Goal: Information Seeking & Learning: Learn about a topic

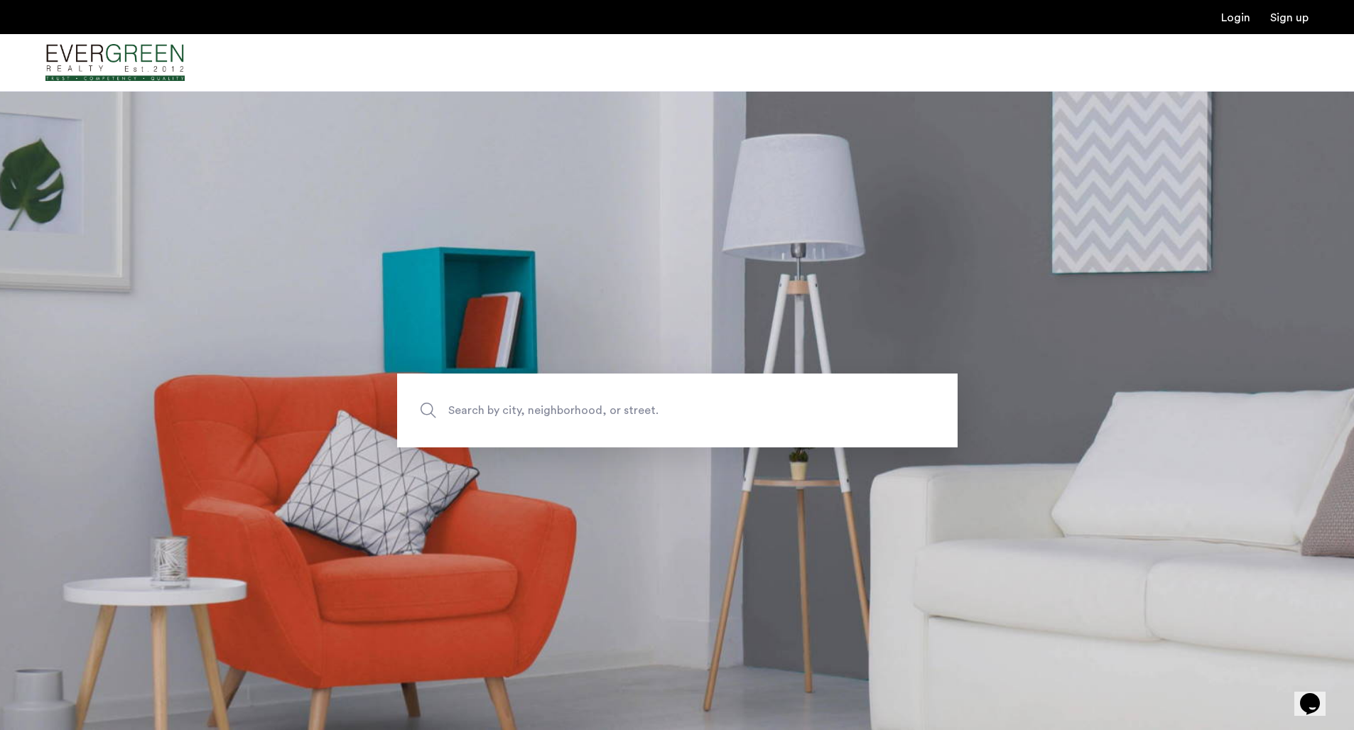
click at [510, 409] on span "Search by city, neighborhood, or street." at bounding box center [644, 410] width 392 height 19
click at [510, 409] on input "Search by city, neighborhood, or street." at bounding box center [677, 411] width 560 height 74
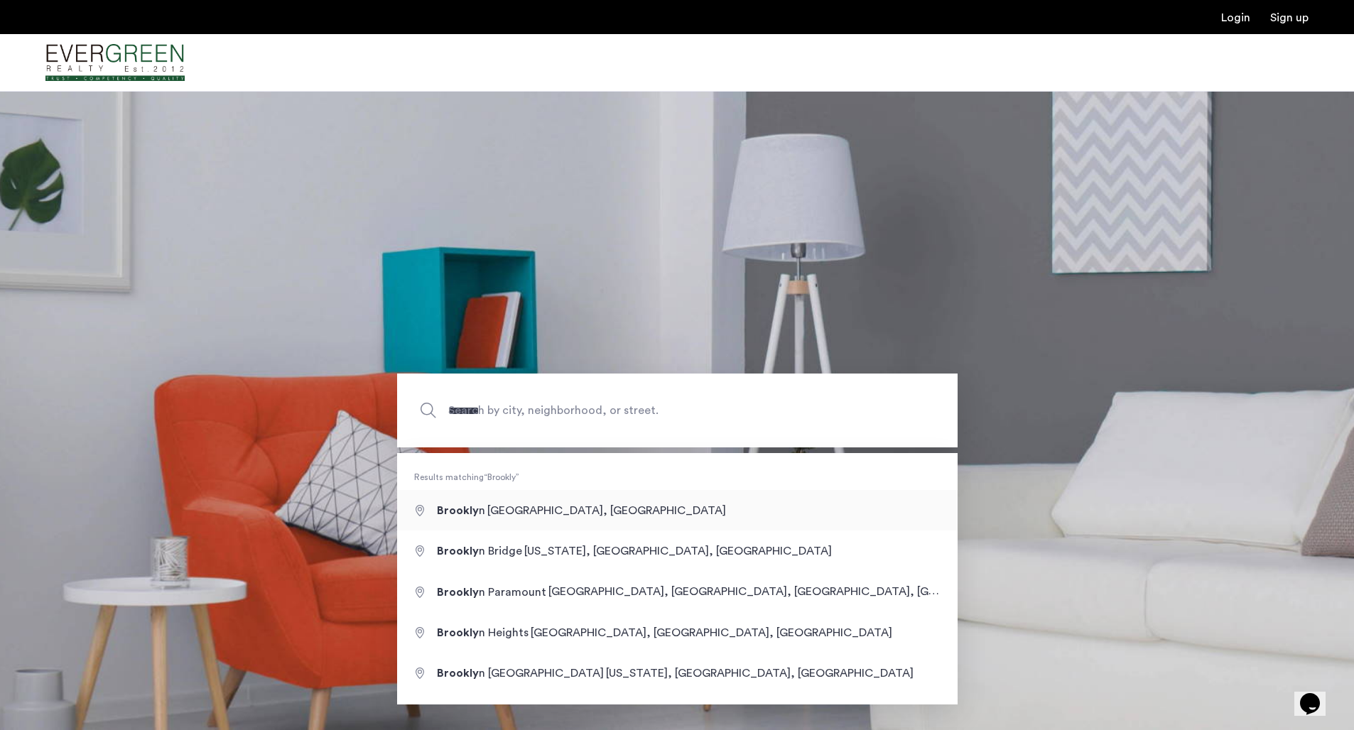
type input "**********"
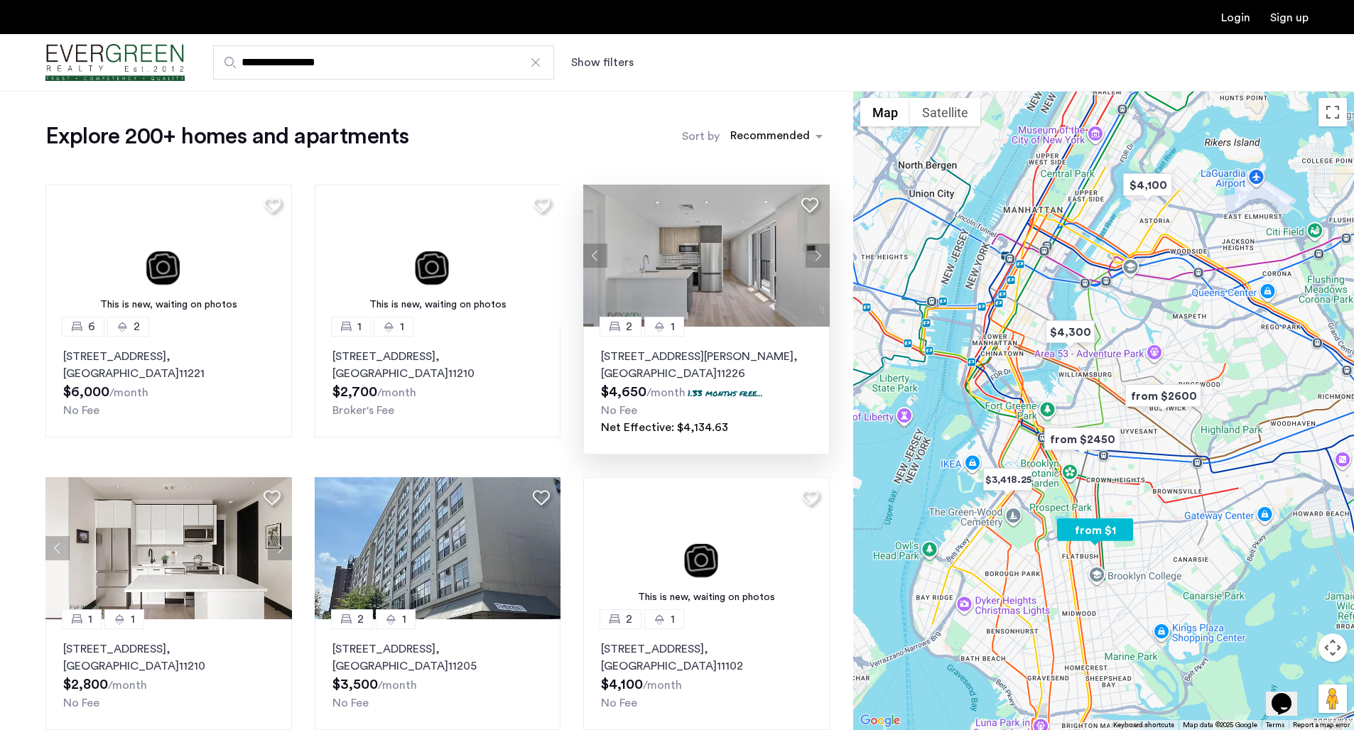
scroll to position [6, 0]
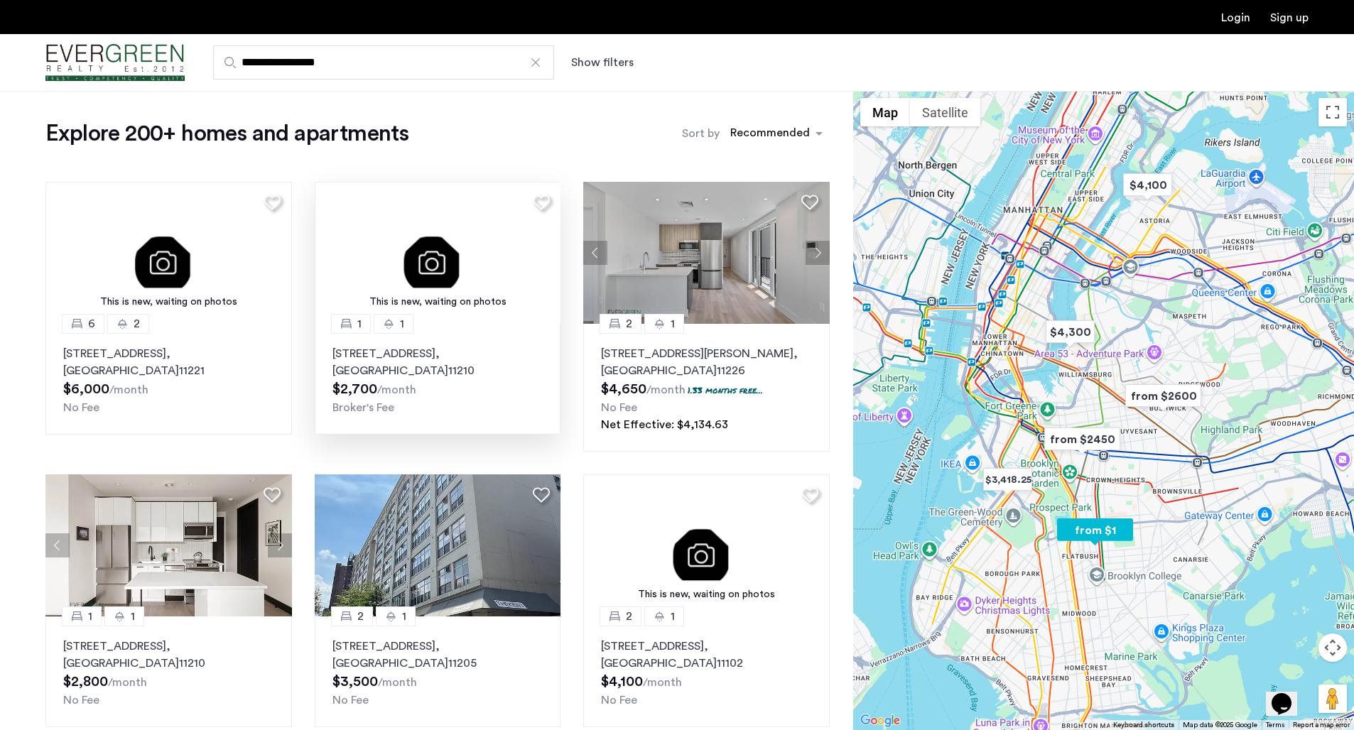
click at [482, 352] on p "1380 Flatbush Avenue, Unit 2F, Brooklyn , NY 11210" at bounding box center [437, 362] width 211 height 34
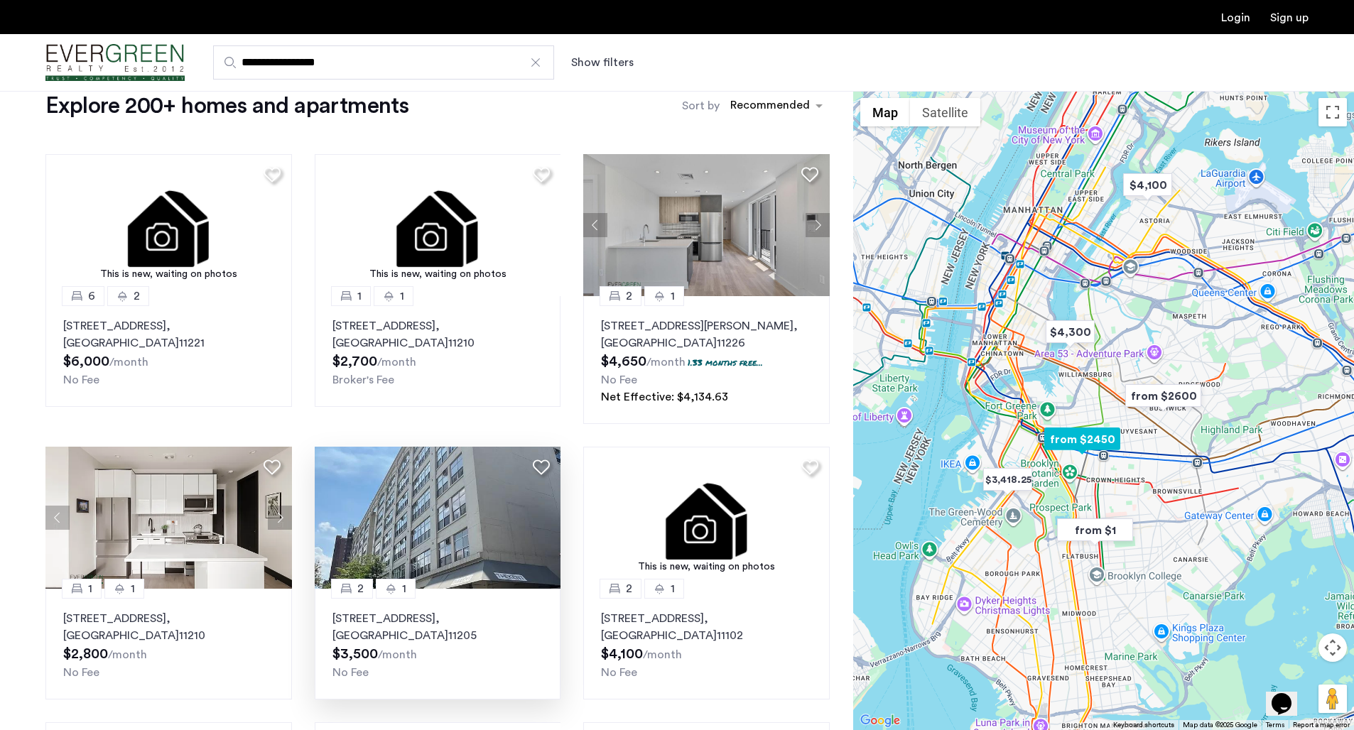
scroll to position [7, 0]
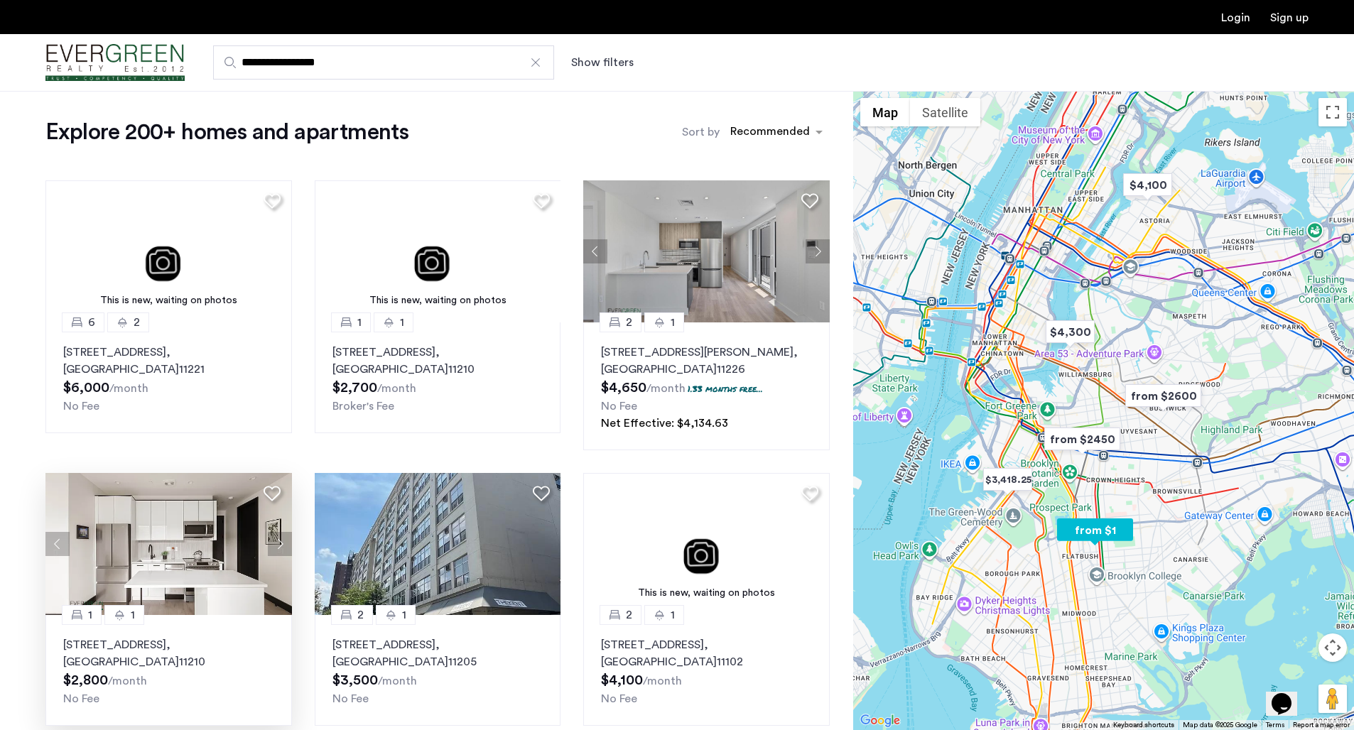
click at [185, 640] on p "785 East 34th Street, Unit 2B, Brooklyn , NY 11210" at bounding box center [168, 653] width 211 height 34
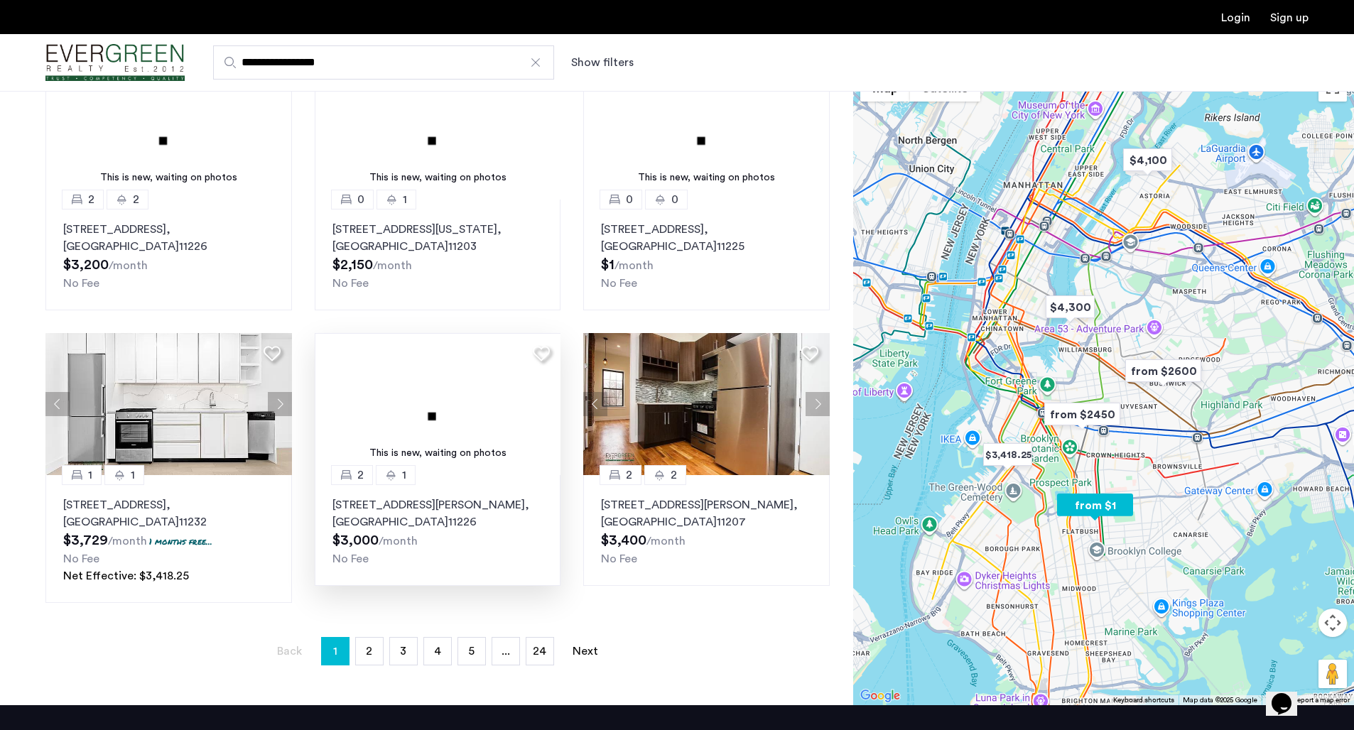
scroll to position [758, 0]
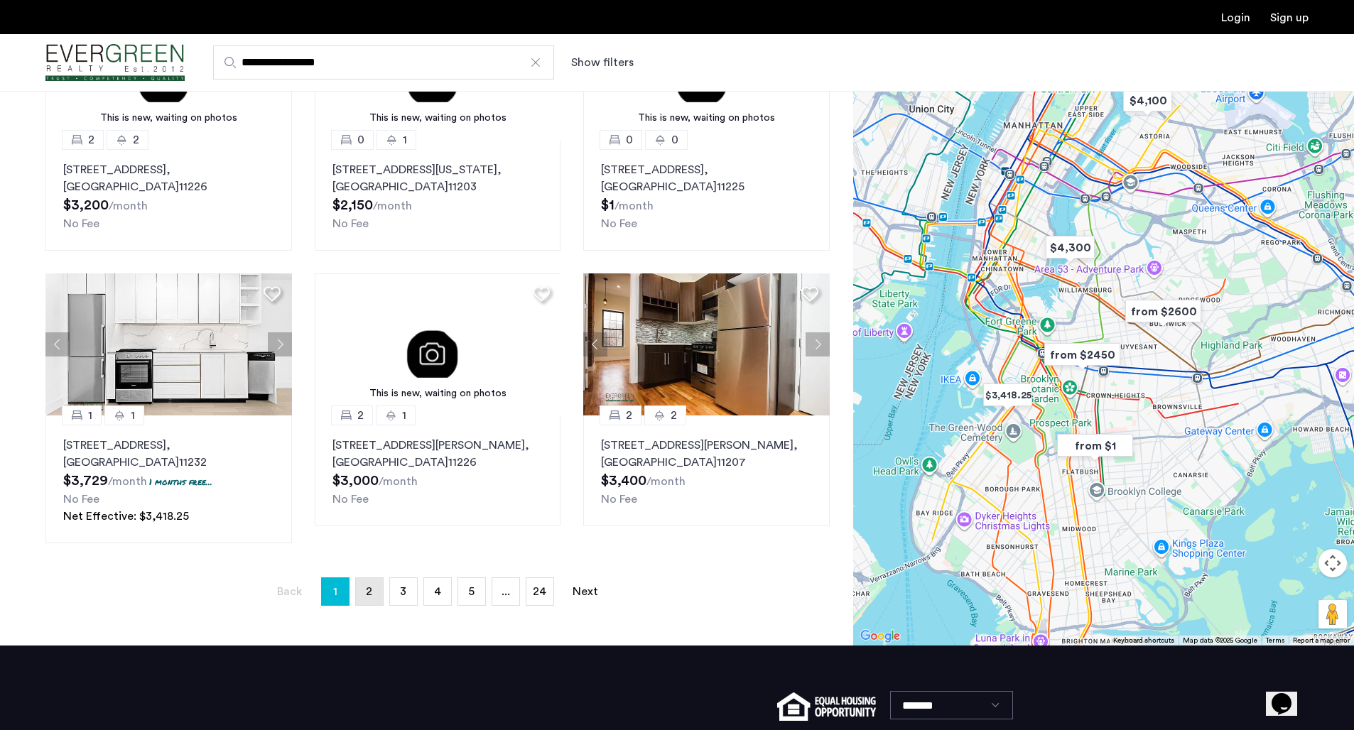
click at [367, 596] on span "2" at bounding box center [369, 591] width 6 height 11
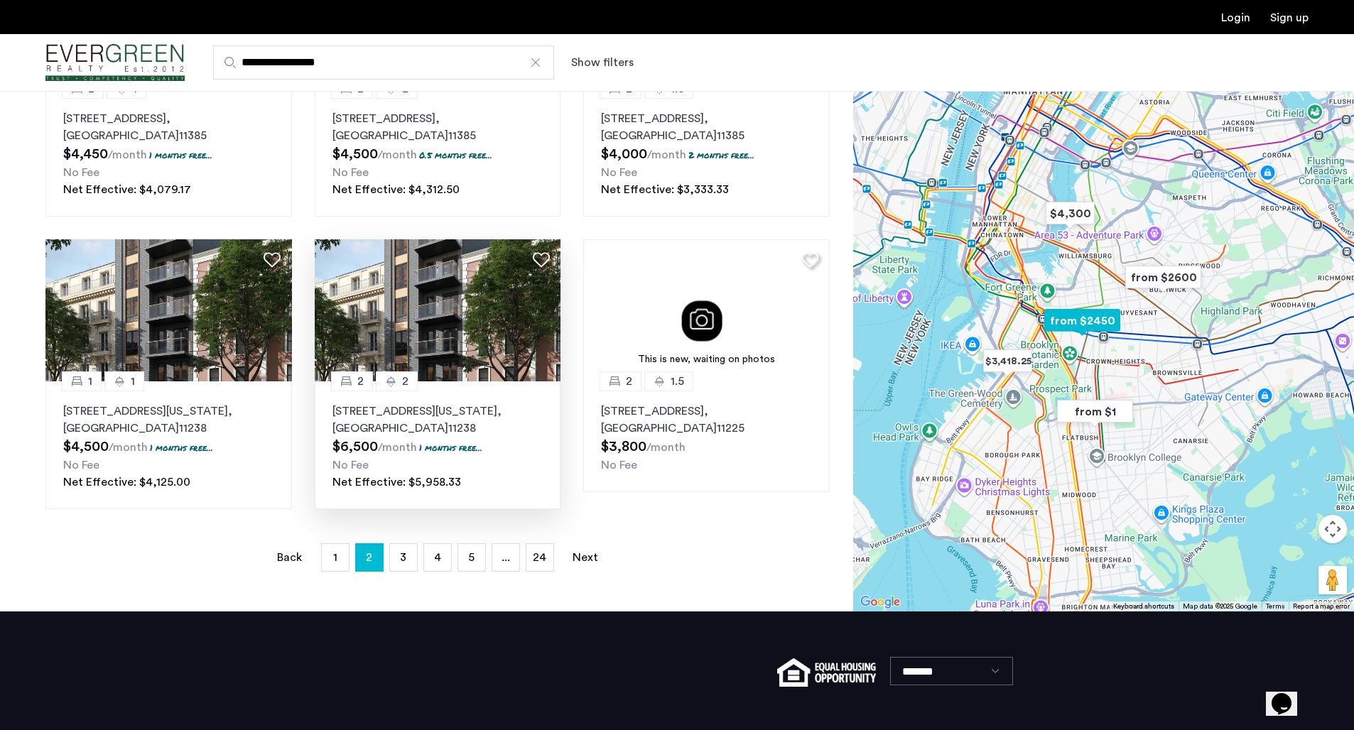
scroll to position [917, 0]
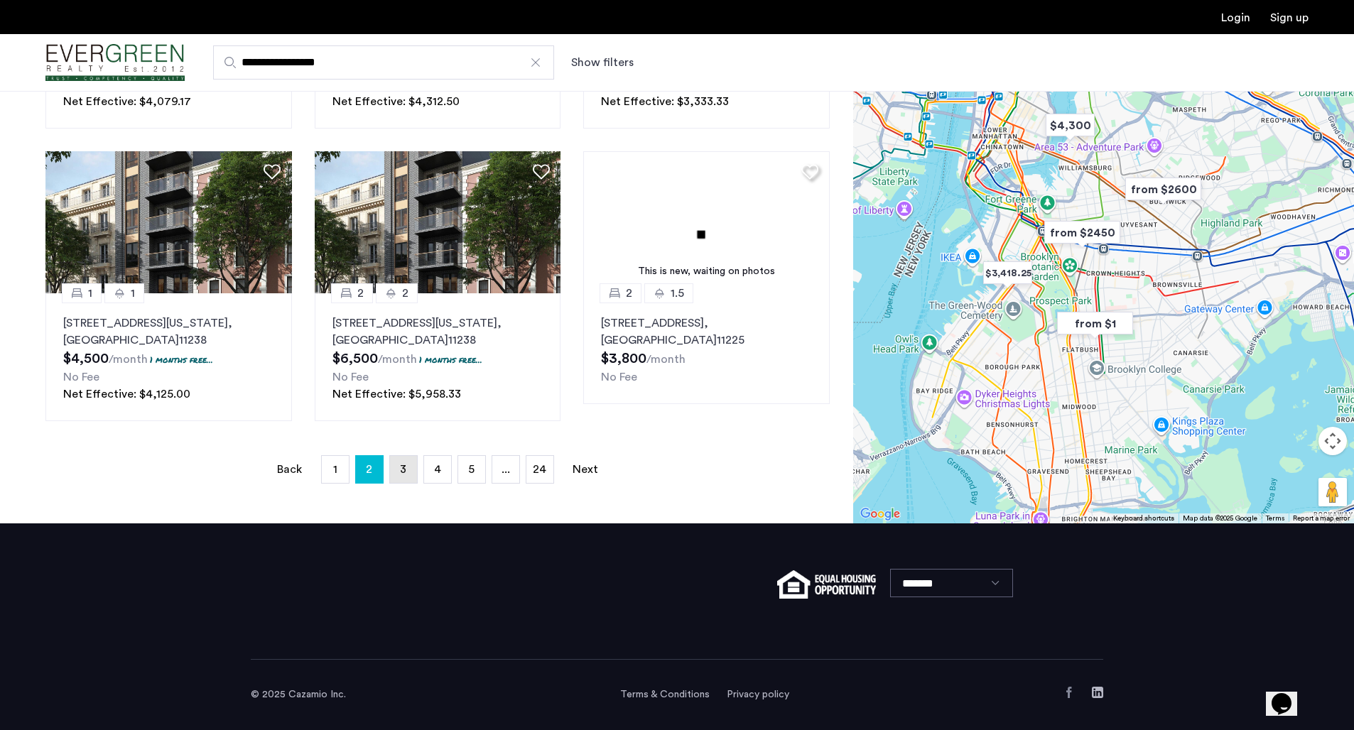
click at [408, 477] on link "page 3" at bounding box center [403, 469] width 27 height 27
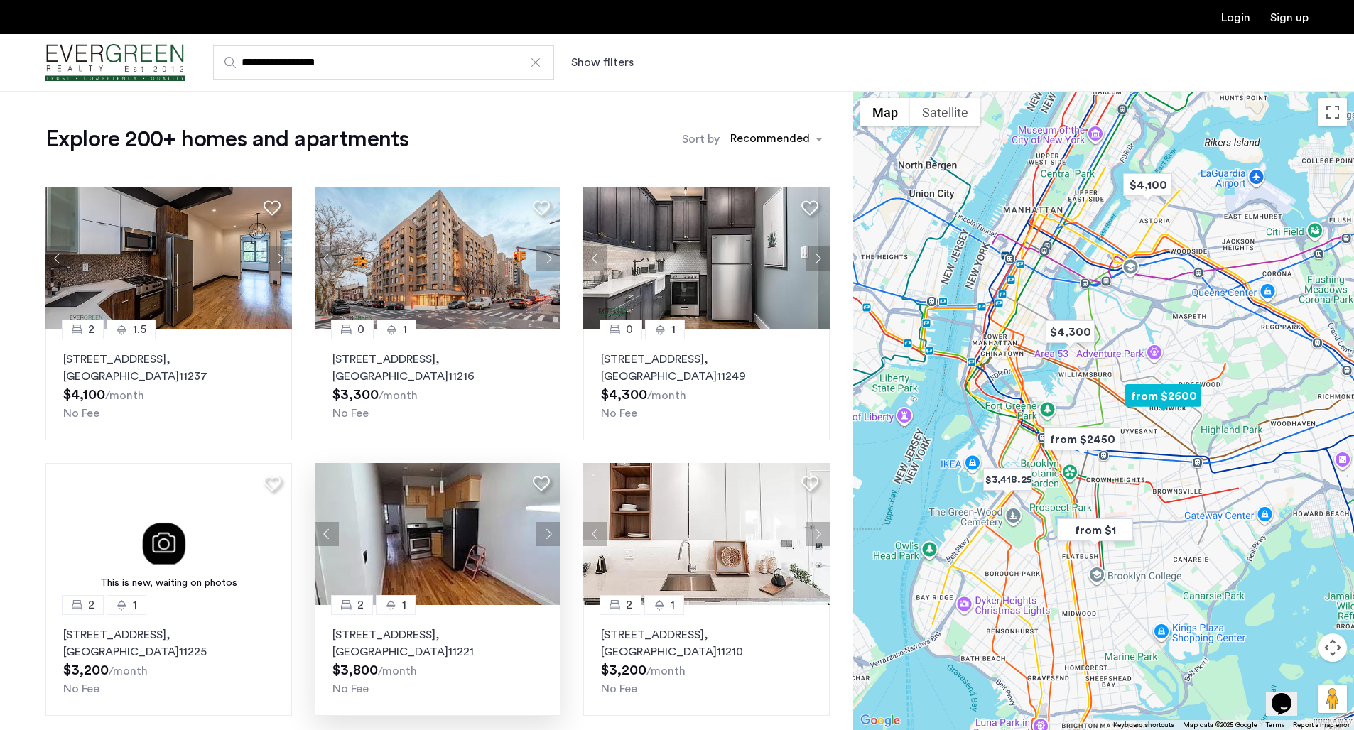
scroll to position [881, 0]
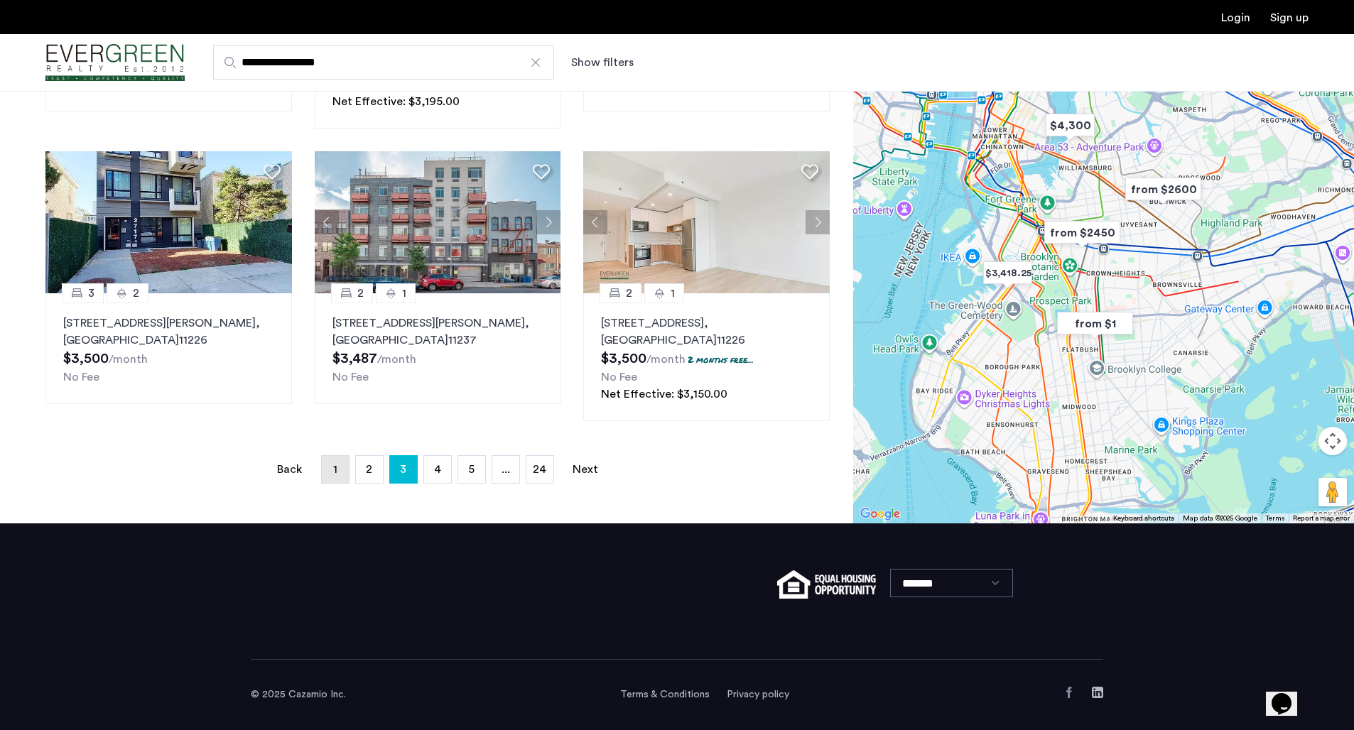
click at [337, 470] on span "1" at bounding box center [335, 469] width 4 height 11
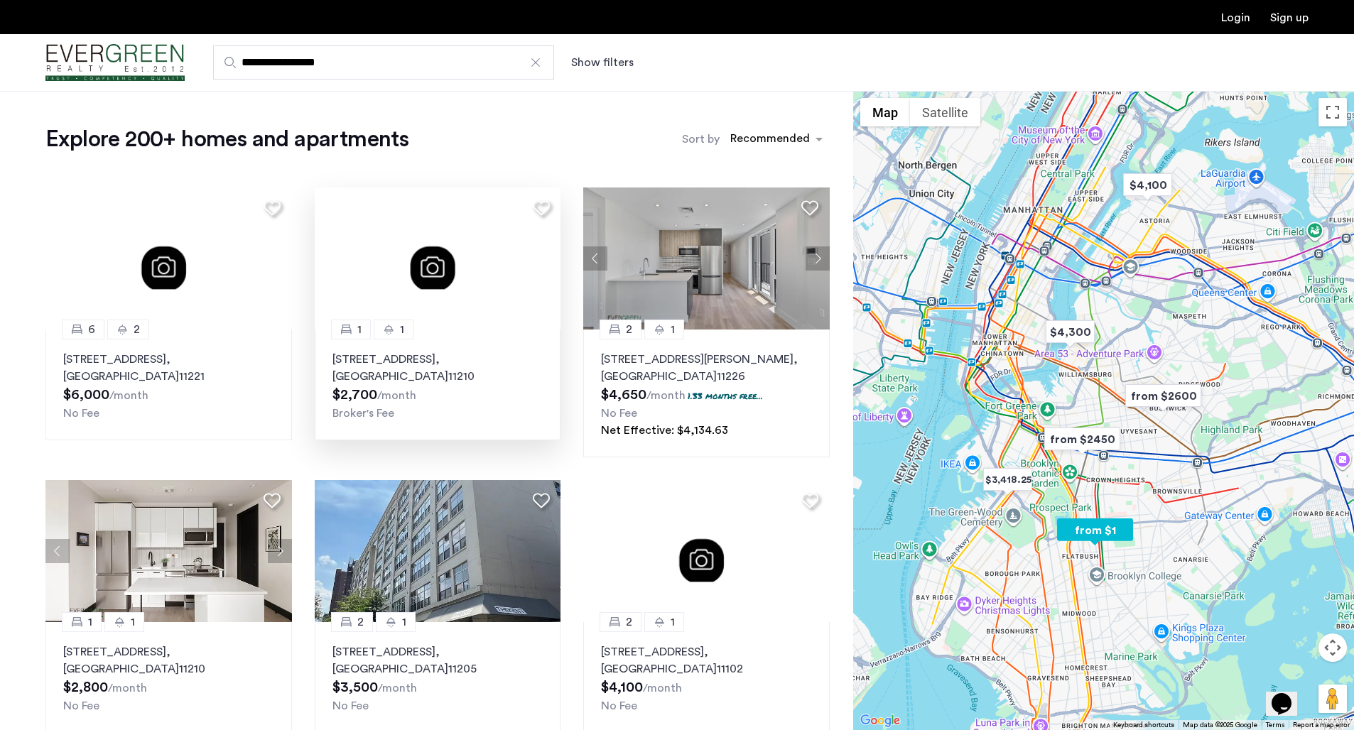
click at [427, 369] on p "1380 Flatbush Avenue, Unit 2F, Brooklyn , NY 11210" at bounding box center [437, 368] width 211 height 34
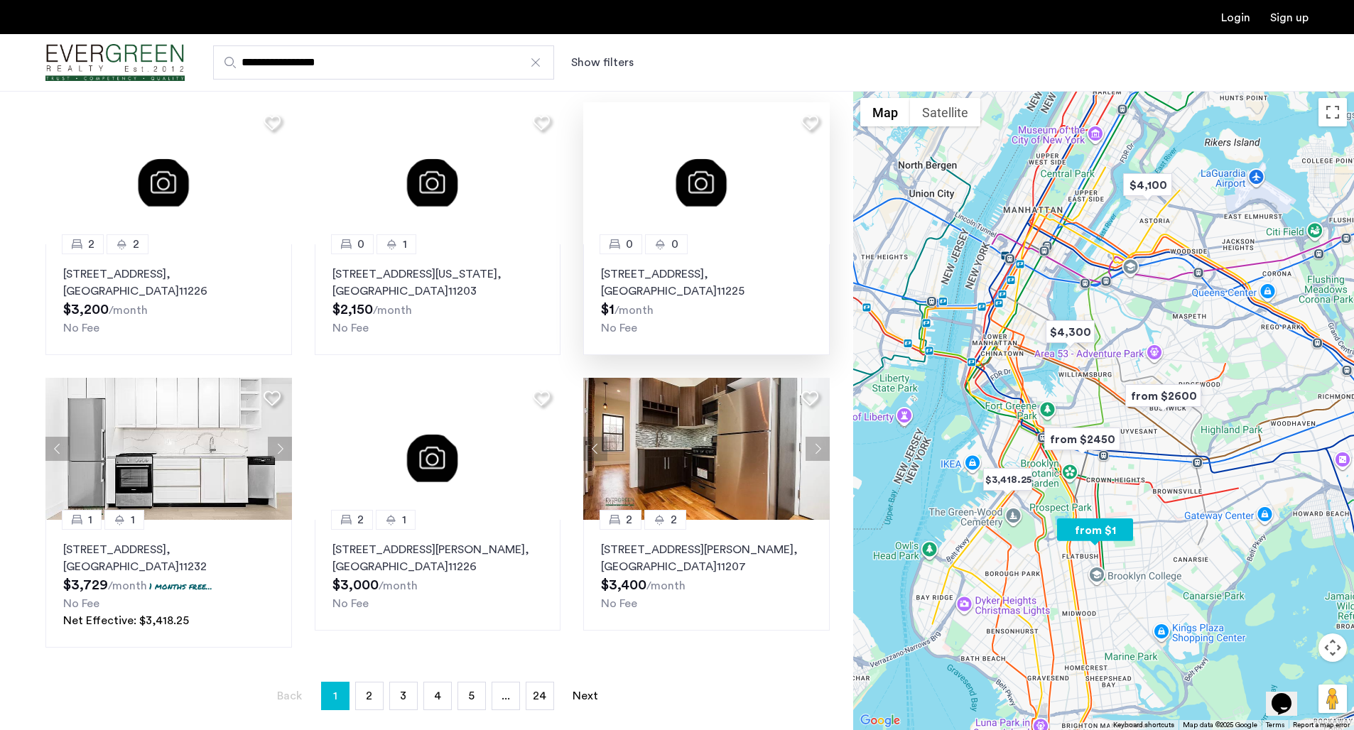
scroll to position [799, 0]
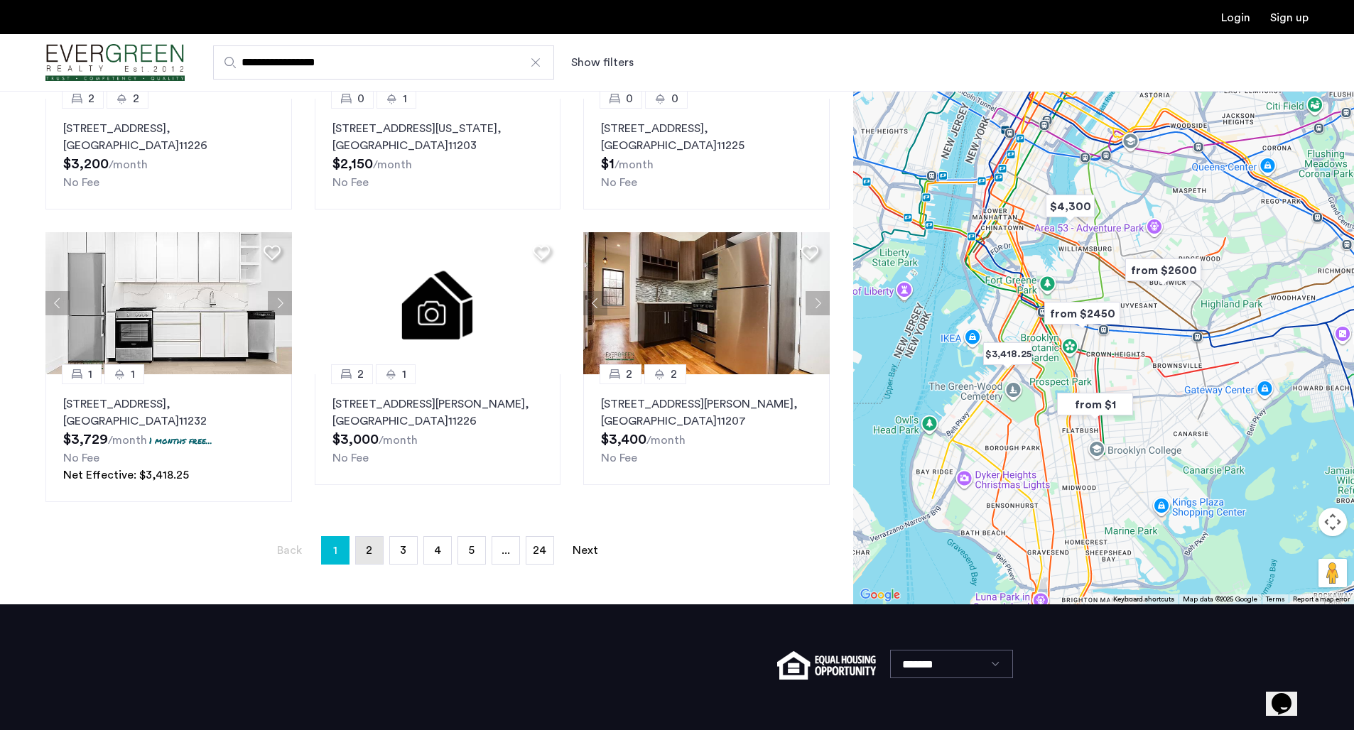
click at [368, 548] on span "2" at bounding box center [369, 550] width 6 height 11
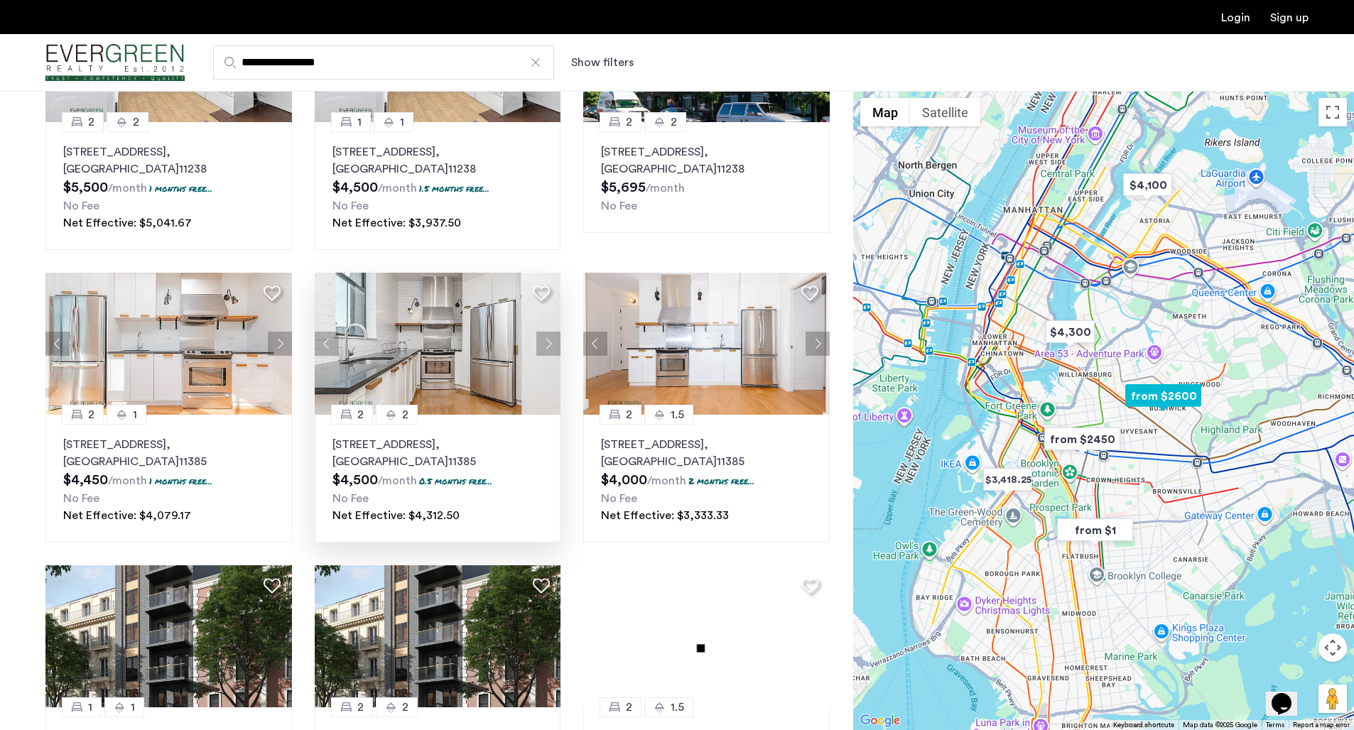
scroll to position [760, 0]
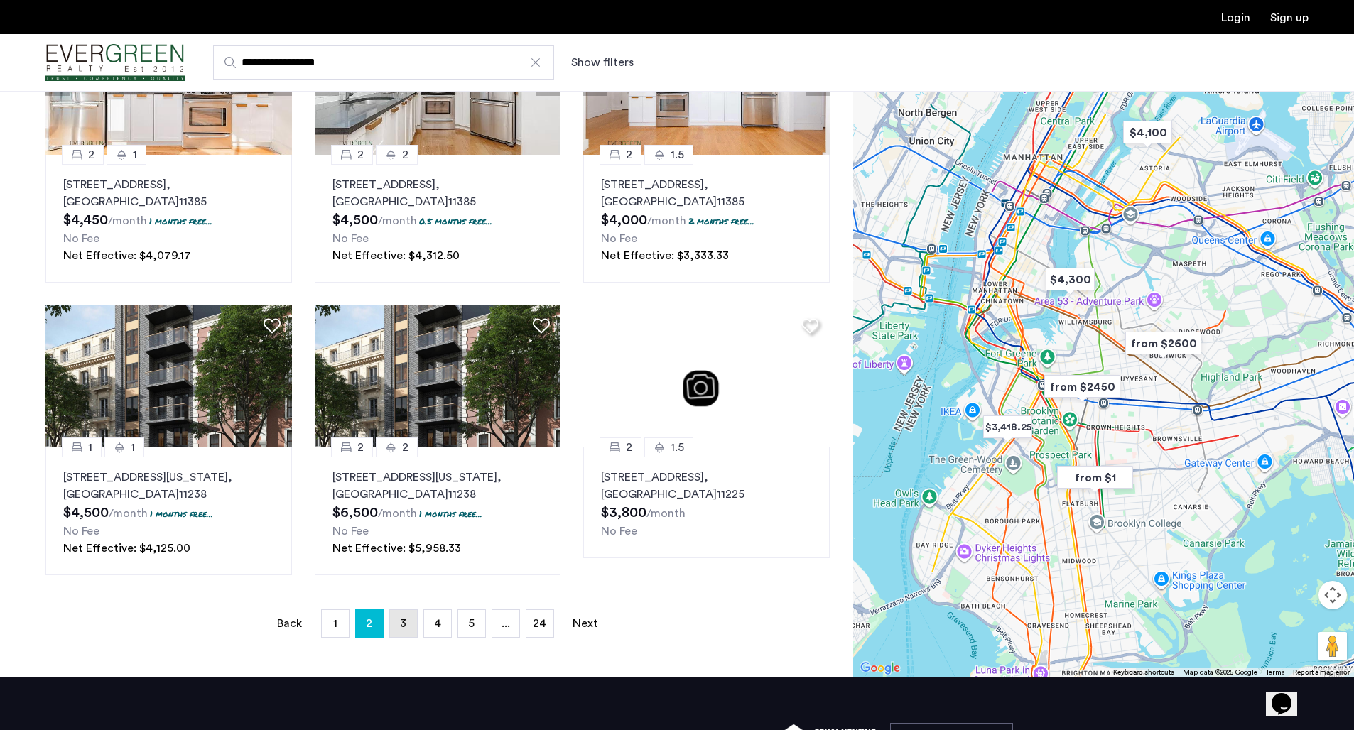
click at [405, 627] on span "3" at bounding box center [403, 623] width 6 height 11
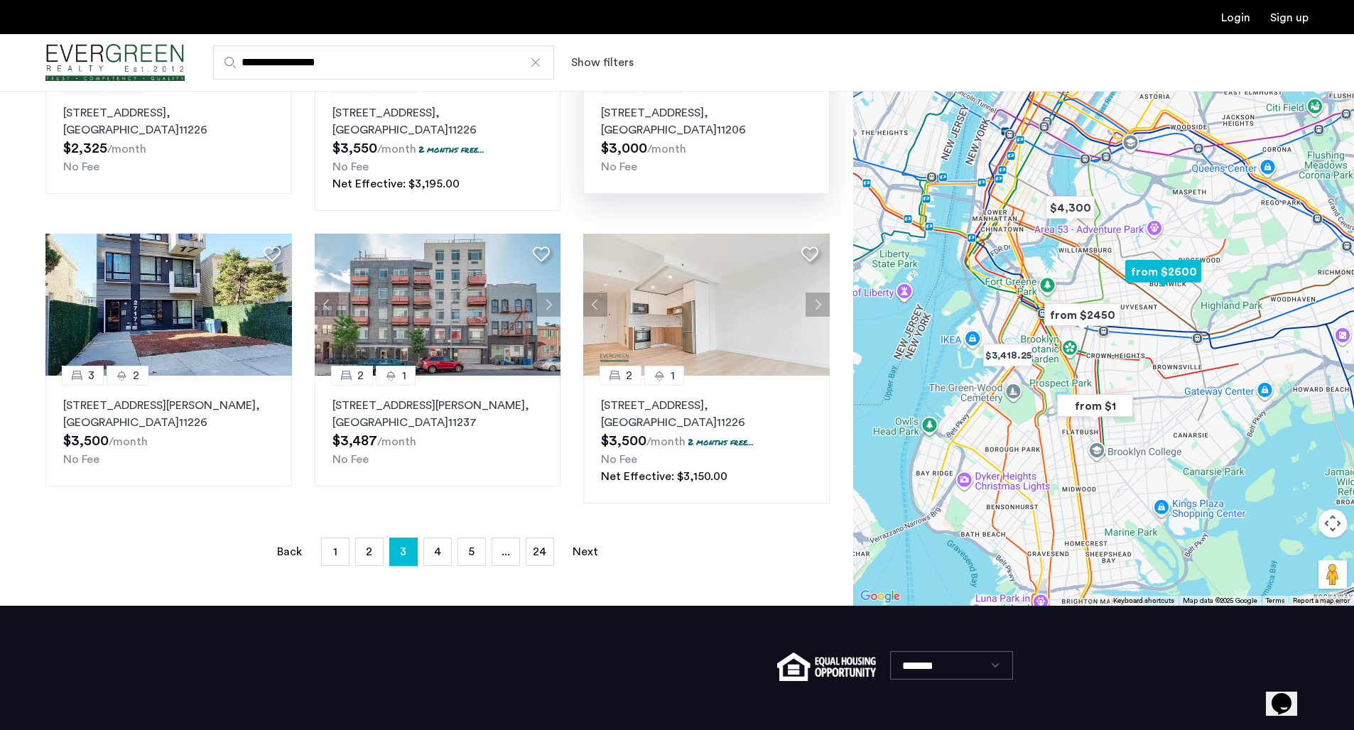
scroll to position [881, 0]
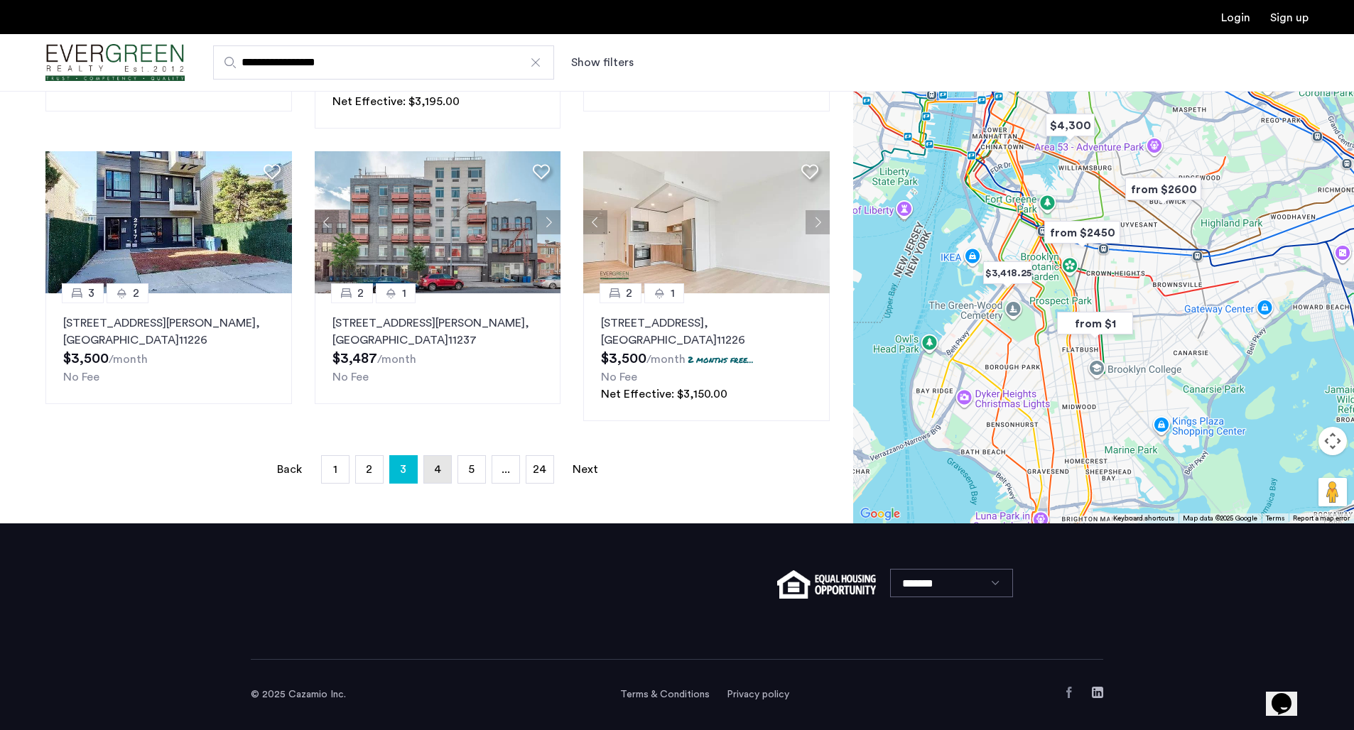
click at [435, 475] on span "4" at bounding box center [437, 469] width 7 height 11
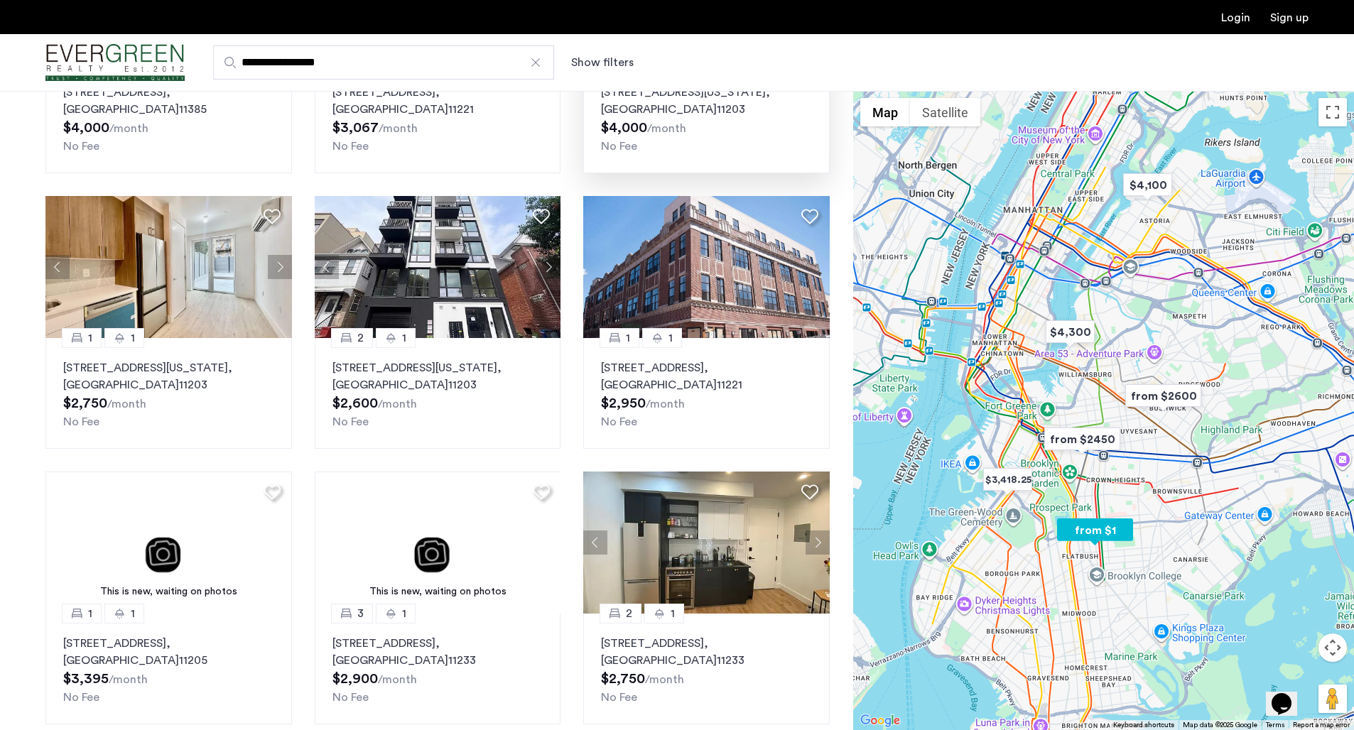
scroll to position [701, 0]
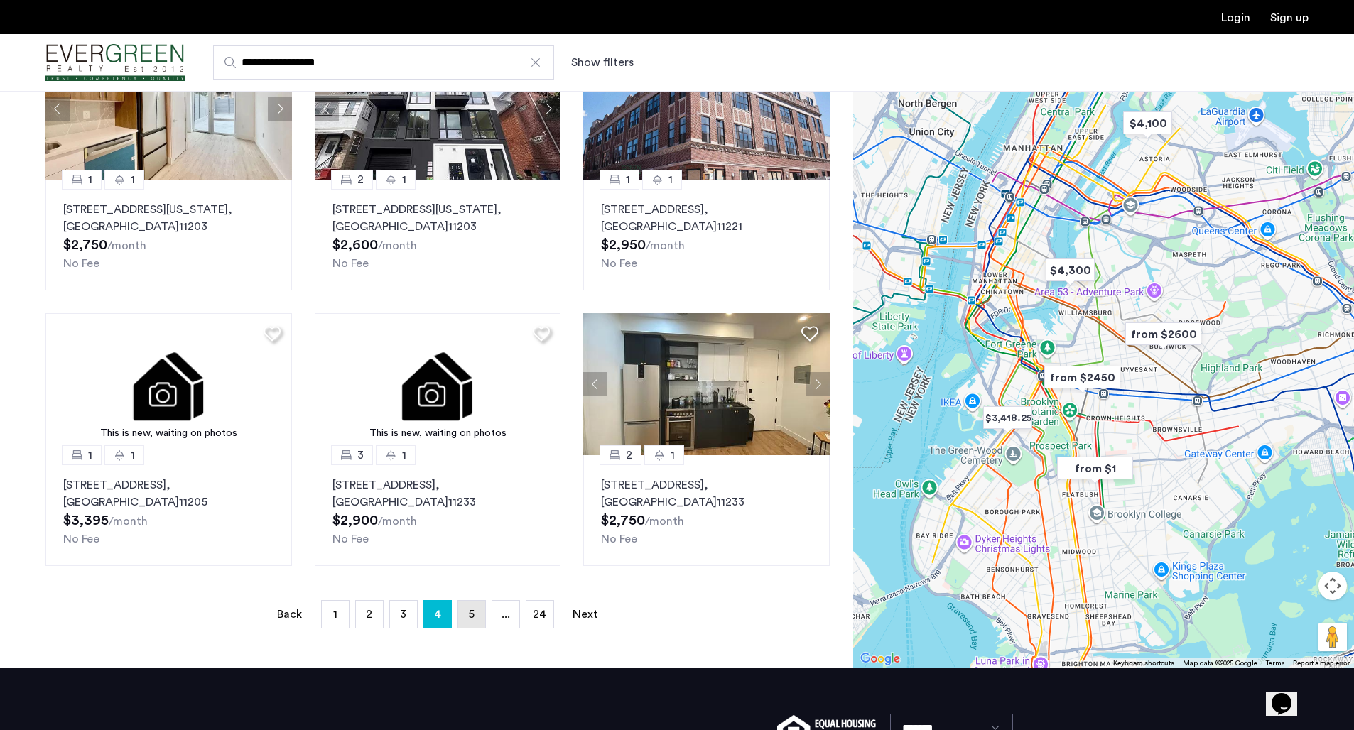
click at [467, 616] on link "page 5" at bounding box center [471, 614] width 27 height 27
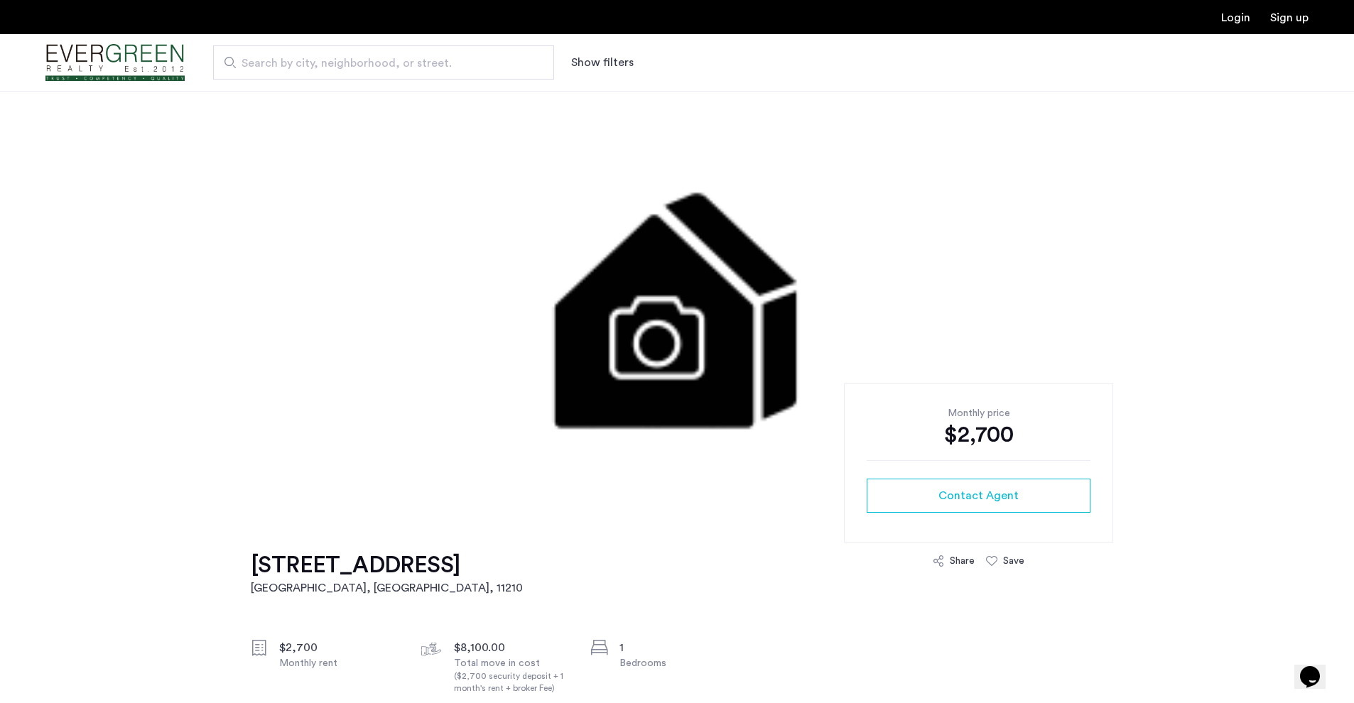
click at [648, 341] on img at bounding box center [677, 304] width 866 height 426
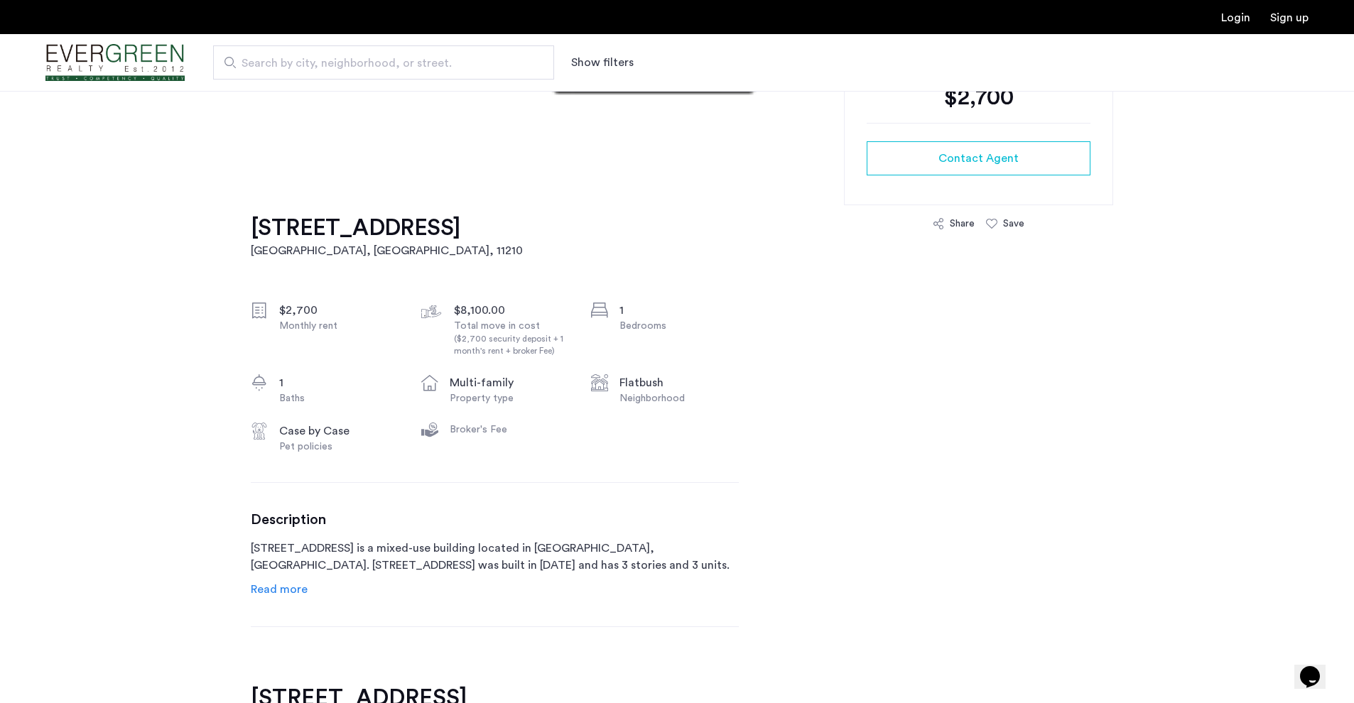
scroll to position [340, 0]
